Goal: Task Accomplishment & Management: Complete application form

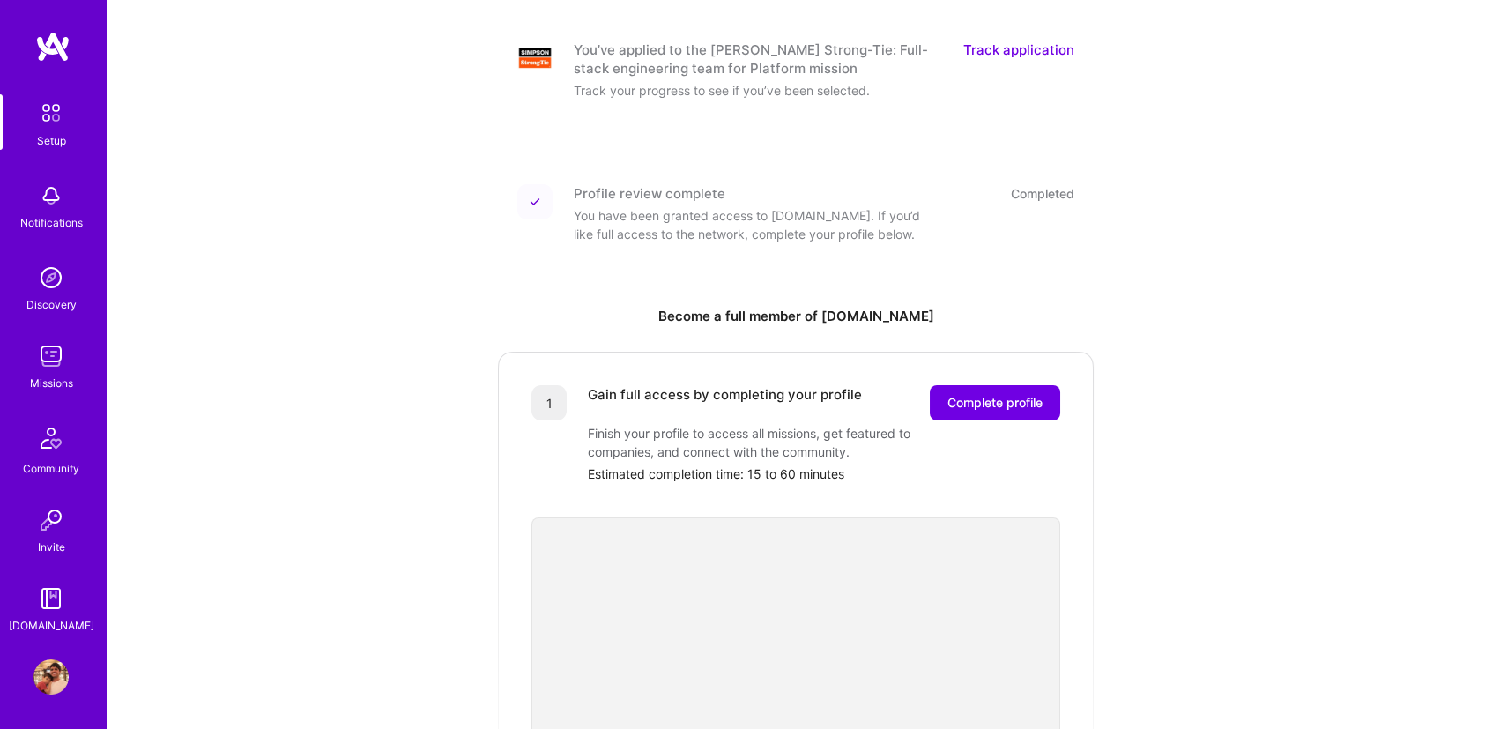
scroll to position [441, 0]
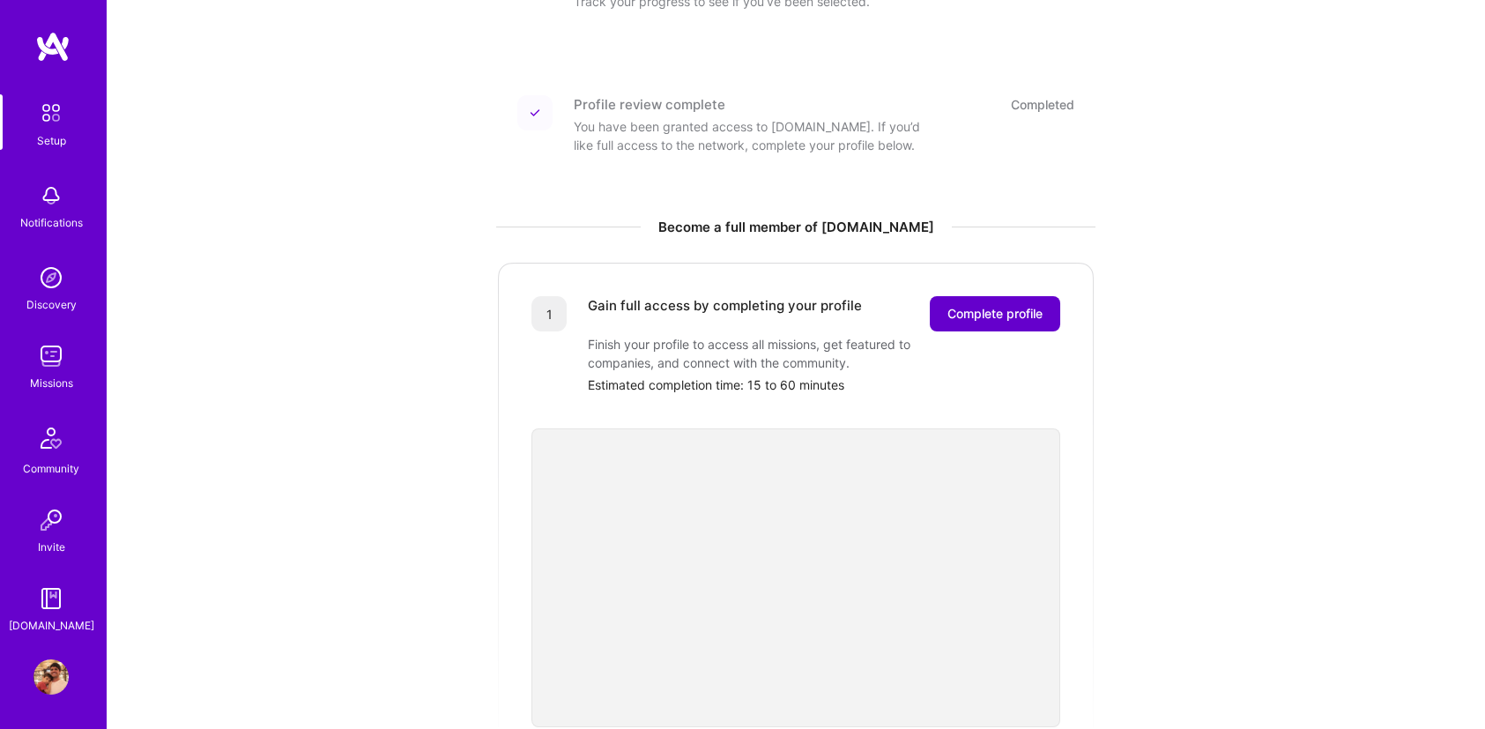
click at [1004, 305] on span "Complete profile" at bounding box center [994, 314] width 95 height 18
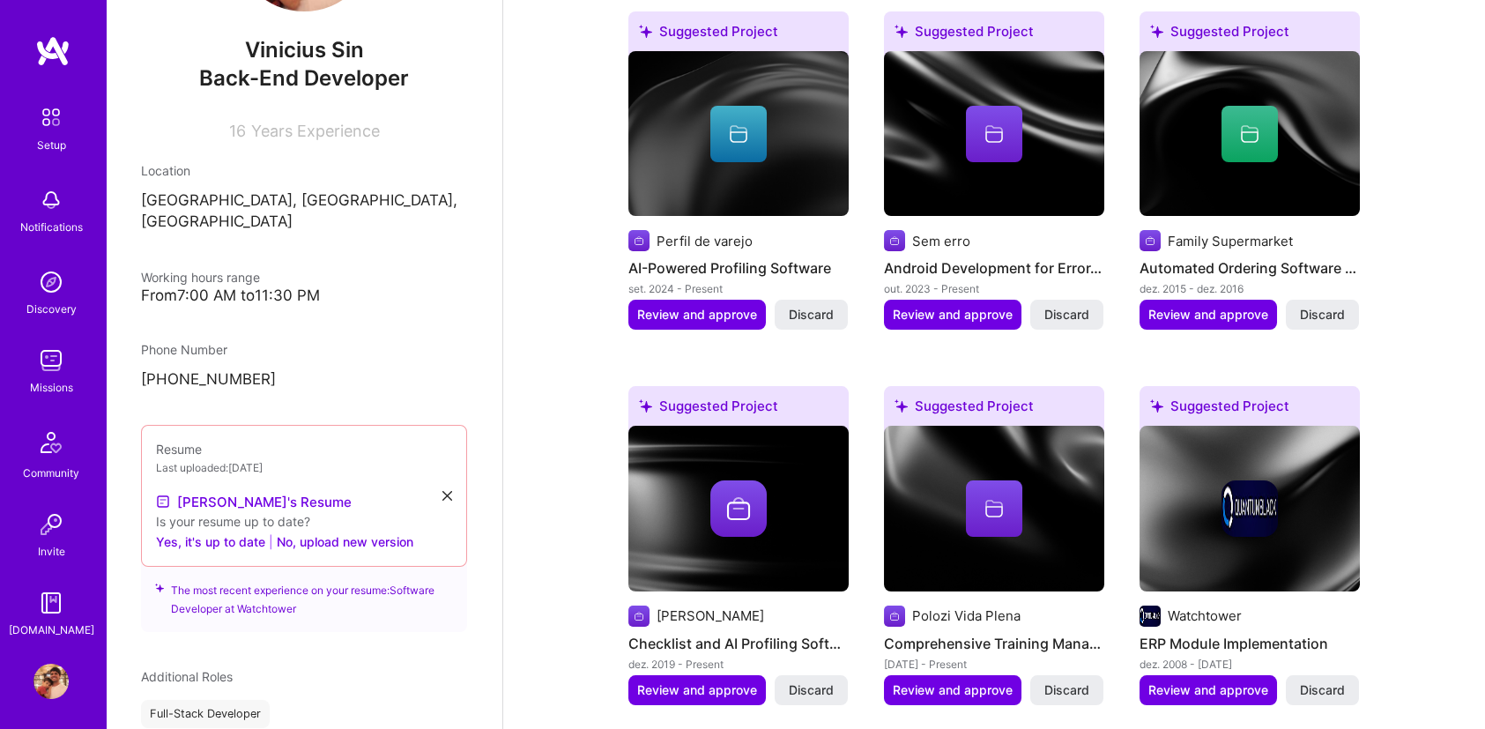
scroll to position [167, 0]
click at [242, 488] on link "[PERSON_NAME]'s Resume" at bounding box center [254, 498] width 196 height 21
click at [442, 488] on icon at bounding box center [447, 493] width 10 height 10
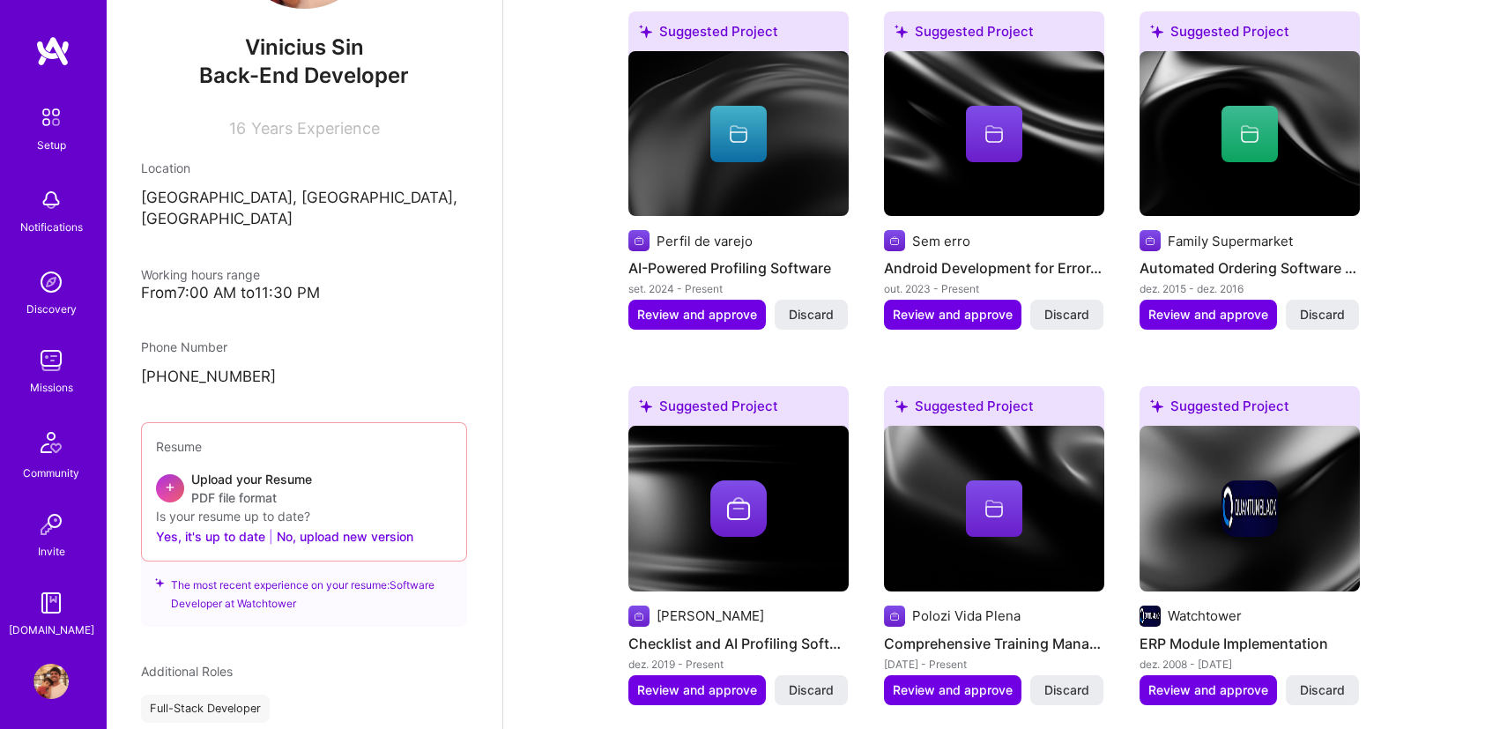
click at [214, 470] on div "Upload your Resume PDF file format" at bounding box center [251, 488] width 121 height 37
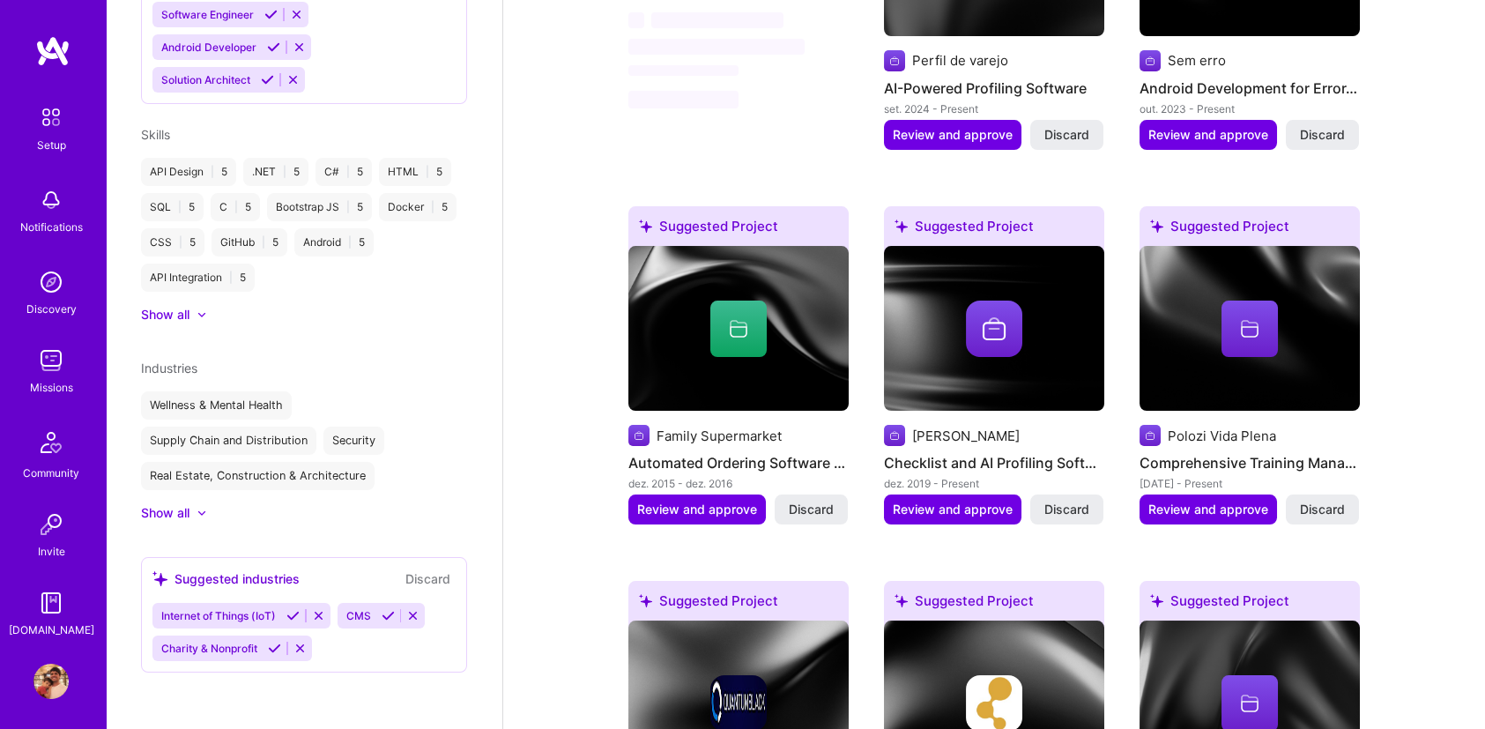
scroll to position [1063, 0]
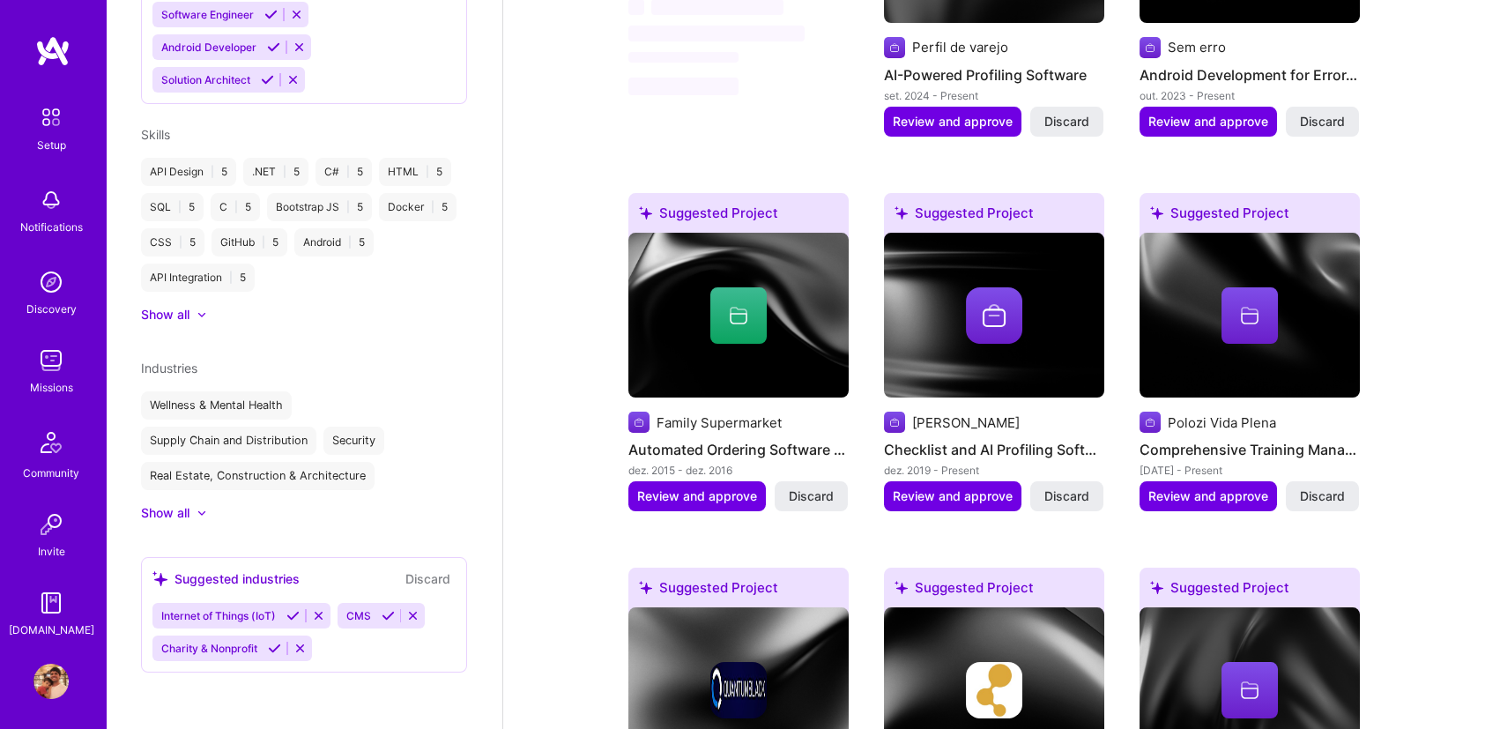
click at [322, 611] on icon at bounding box center [318, 615] width 13 height 13
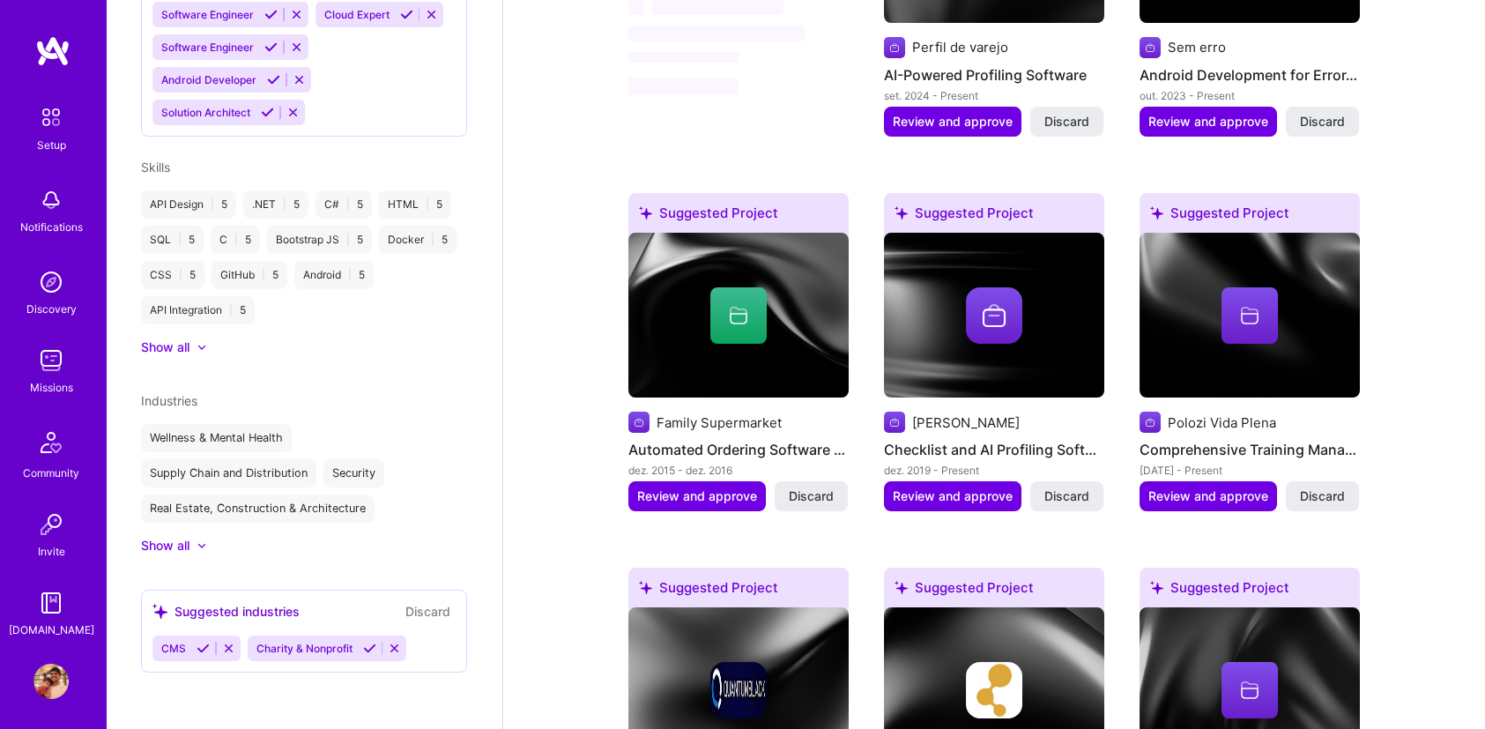
scroll to position [881, 0]
click at [232, 641] on icon at bounding box center [228, 647] width 13 height 13
click at [203, 648] on span "Charity & Nonprofit" at bounding box center [209, 647] width 96 height 13
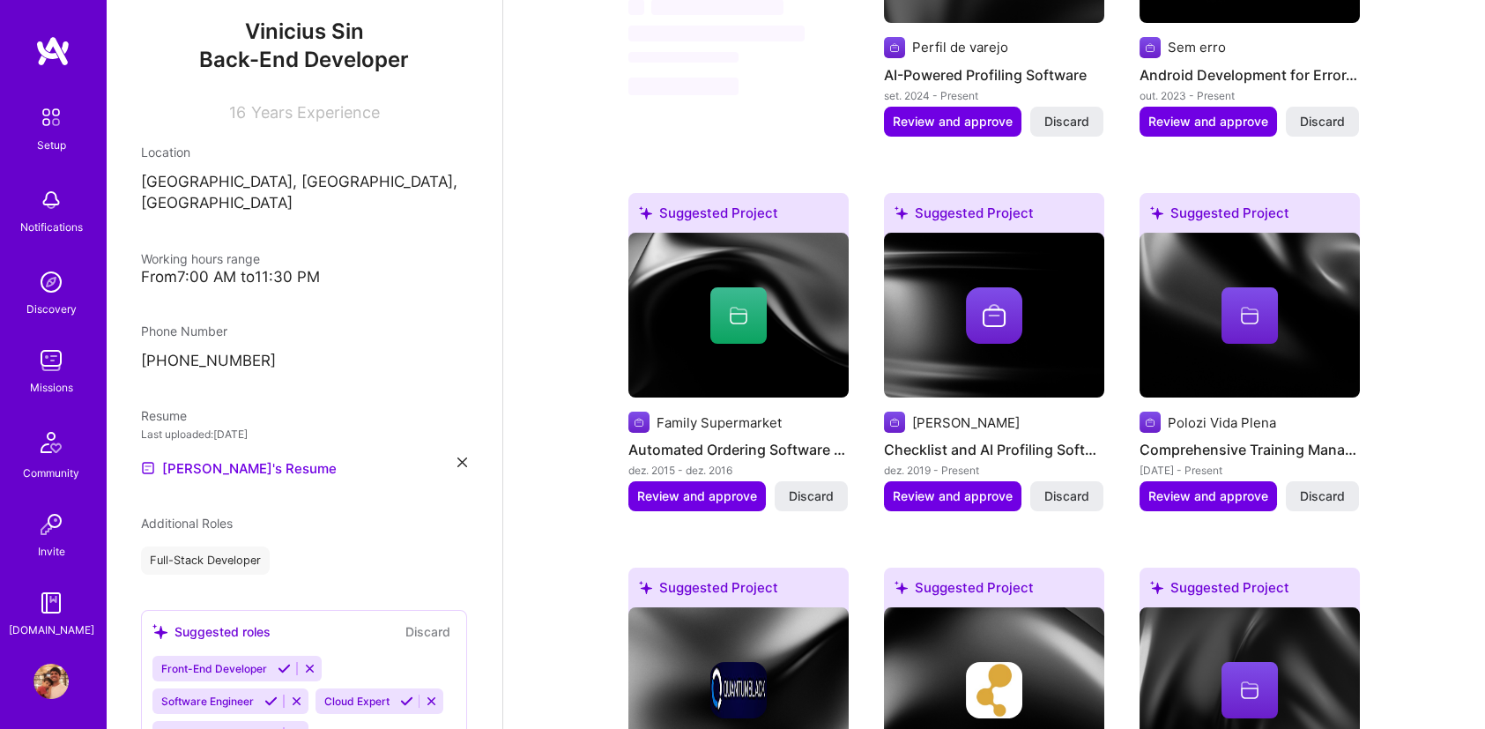
scroll to position [176, 0]
